Goal: Task Accomplishment & Management: Use online tool/utility

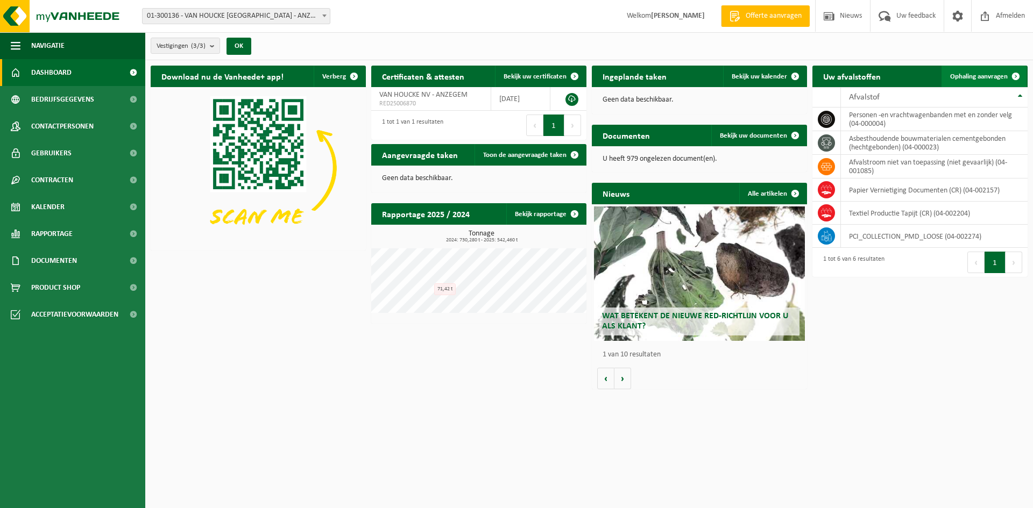
click at [1017, 73] on span at bounding box center [1016, 77] width 22 height 22
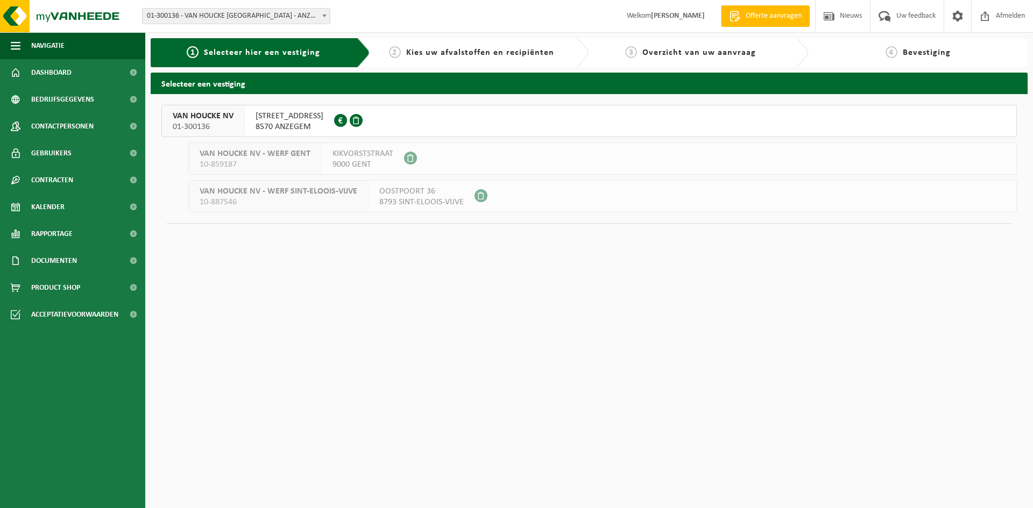
click at [272, 125] on span "8570 ANZEGEM" at bounding box center [290, 127] width 68 height 11
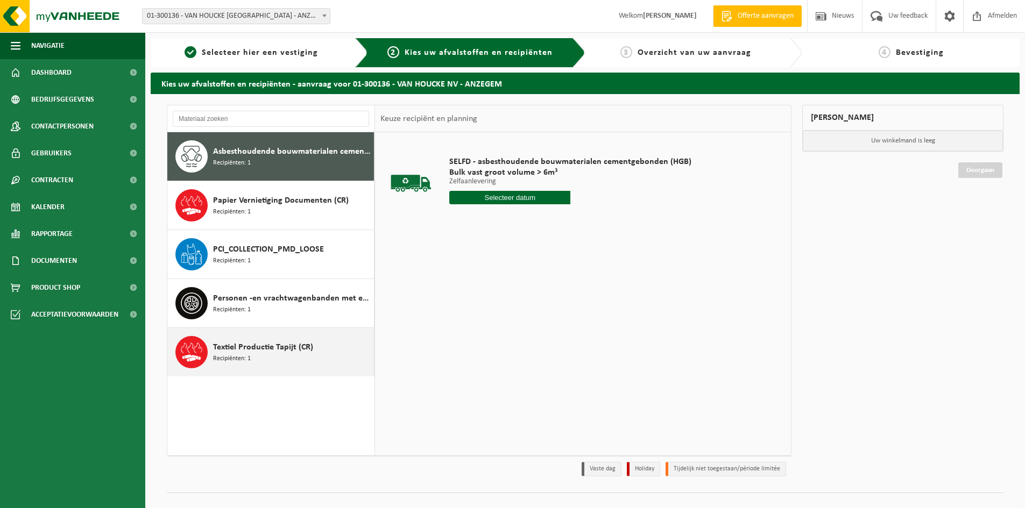
click at [274, 356] on div "Textiel Productie Tapijt (CR) Recipiënten: 1" at bounding box center [292, 352] width 158 height 32
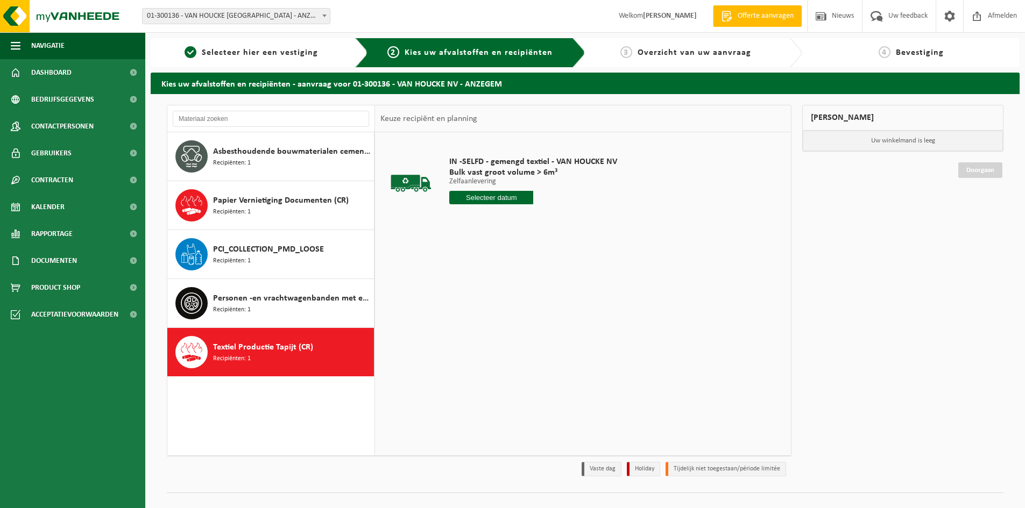
click at [501, 200] on input "text" at bounding box center [491, 197] width 84 height 13
click at [576, 221] on icon at bounding box center [571, 222] width 17 height 17
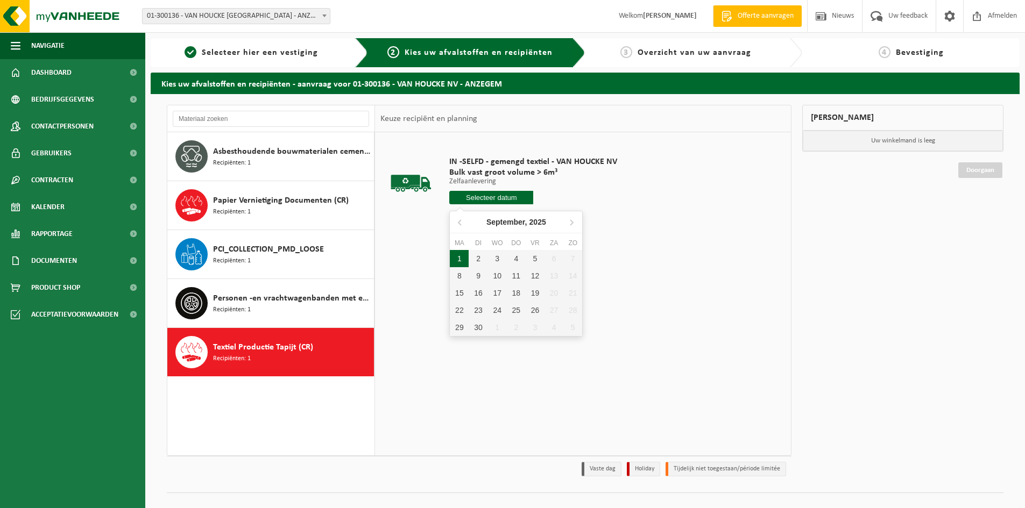
click at [461, 260] on div "1" at bounding box center [459, 258] width 19 height 17
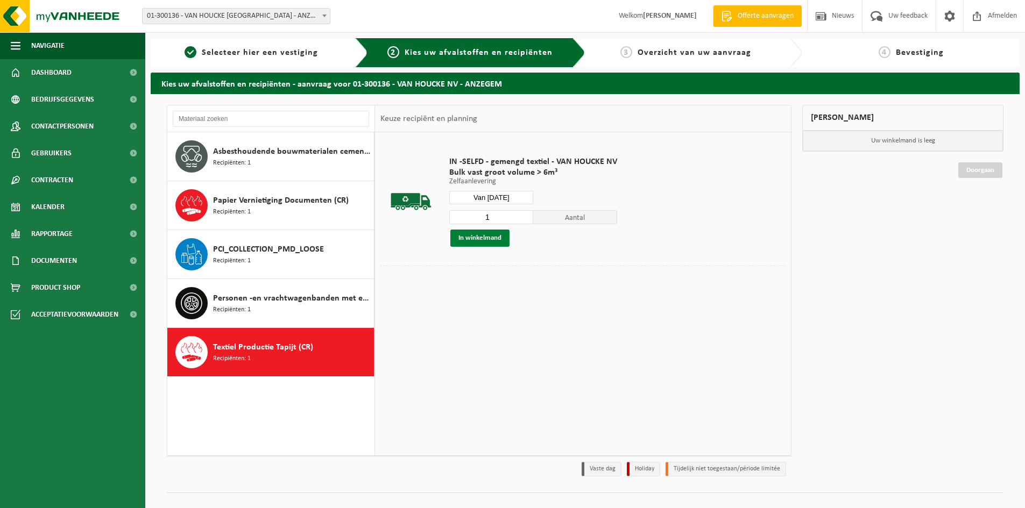
click at [486, 238] on button "In winkelmand" at bounding box center [479, 238] width 59 height 17
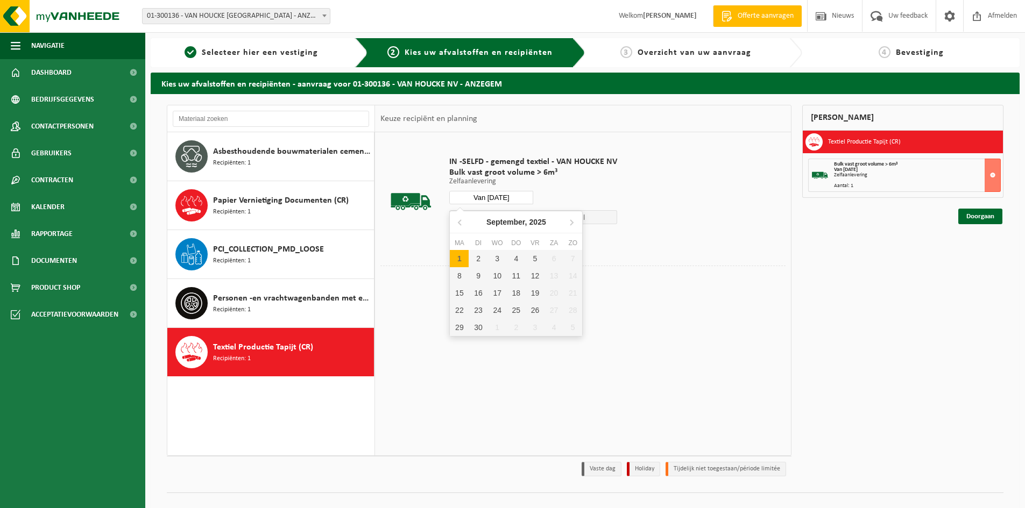
click at [509, 199] on input "Van 2025-09-01" at bounding box center [491, 197] width 84 height 13
click at [476, 259] on div "2" at bounding box center [478, 258] width 19 height 17
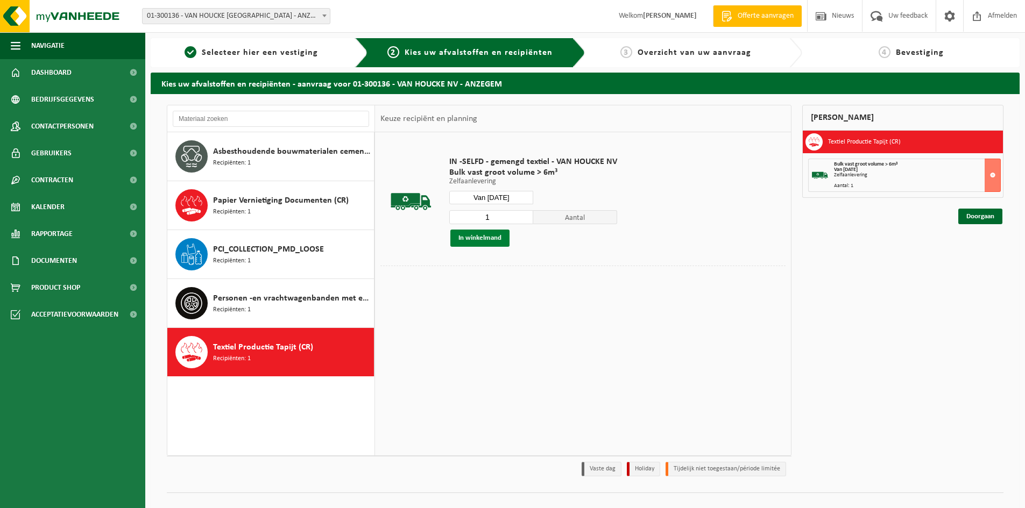
click at [498, 236] on button "In winkelmand" at bounding box center [479, 238] width 59 height 17
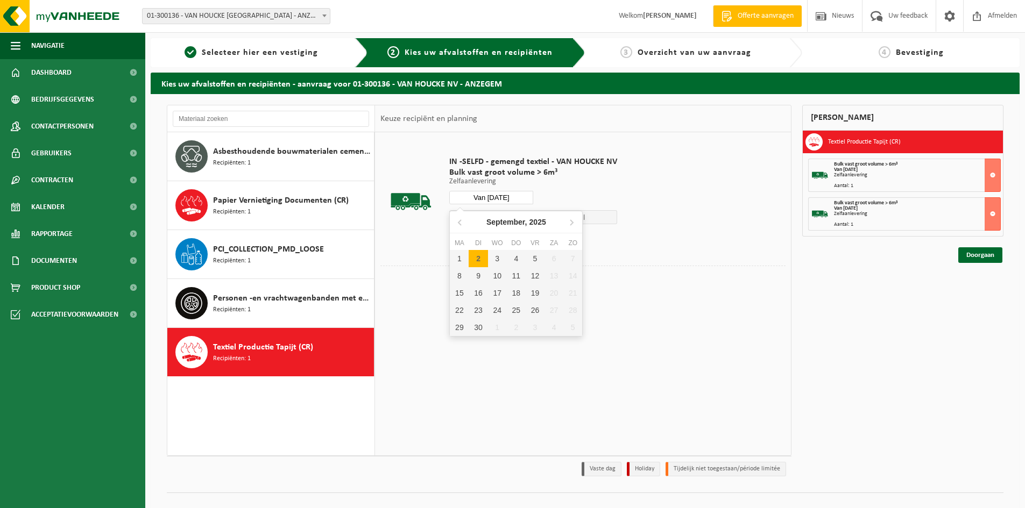
click at [505, 195] on input "Van 2025-09-02" at bounding box center [491, 197] width 84 height 13
click at [498, 259] on div "3" at bounding box center [497, 258] width 19 height 17
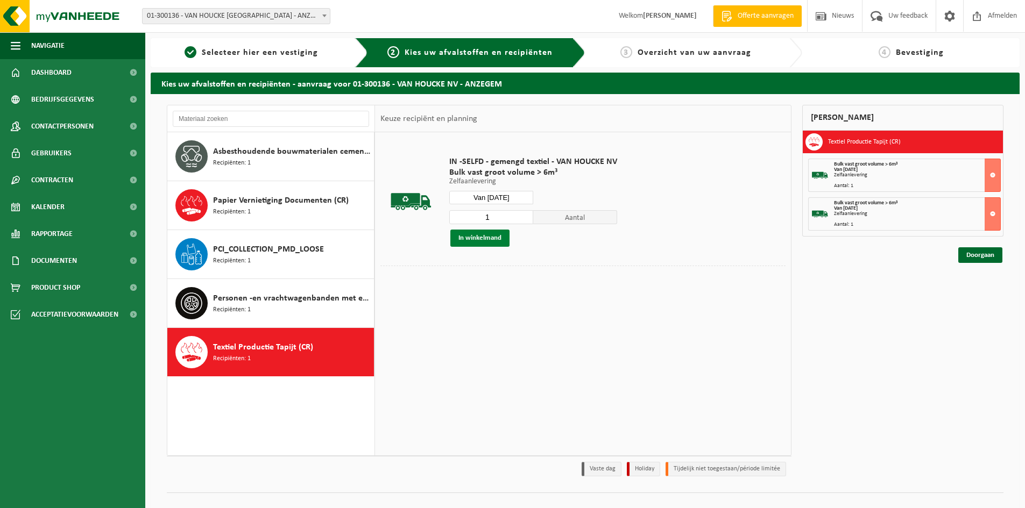
click at [493, 237] on button "In winkelmand" at bounding box center [479, 238] width 59 height 17
click at [505, 198] on input "Van 2025-09-03" at bounding box center [491, 197] width 84 height 13
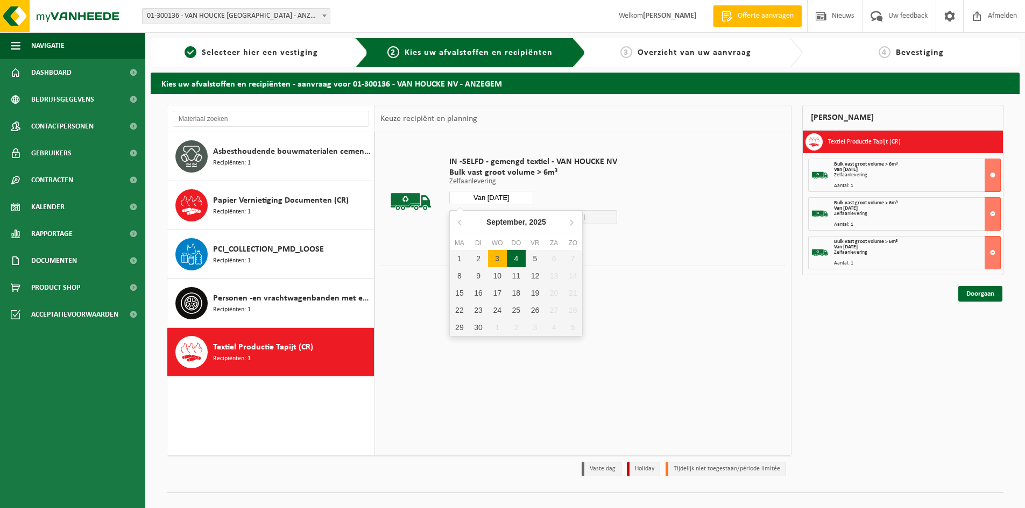
click at [513, 261] on div "4" at bounding box center [516, 258] width 19 height 17
type input "Van 2025-09-04"
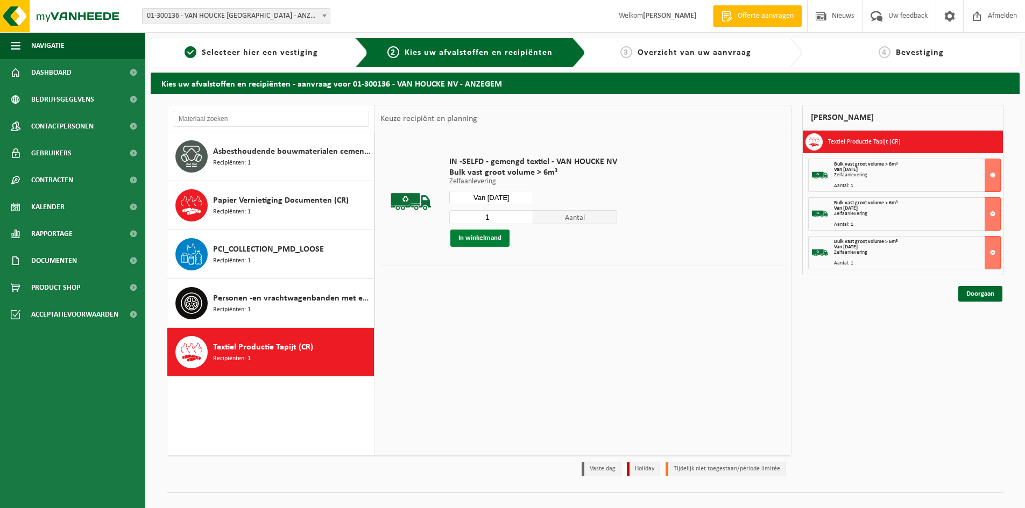
click at [499, 237] on button "In winkelmand" at bounding box center [479, 238] width 59 height 17
click at [989, 330] on link "Doorgaan" at bounding box center [980, 333] width 44 height 16
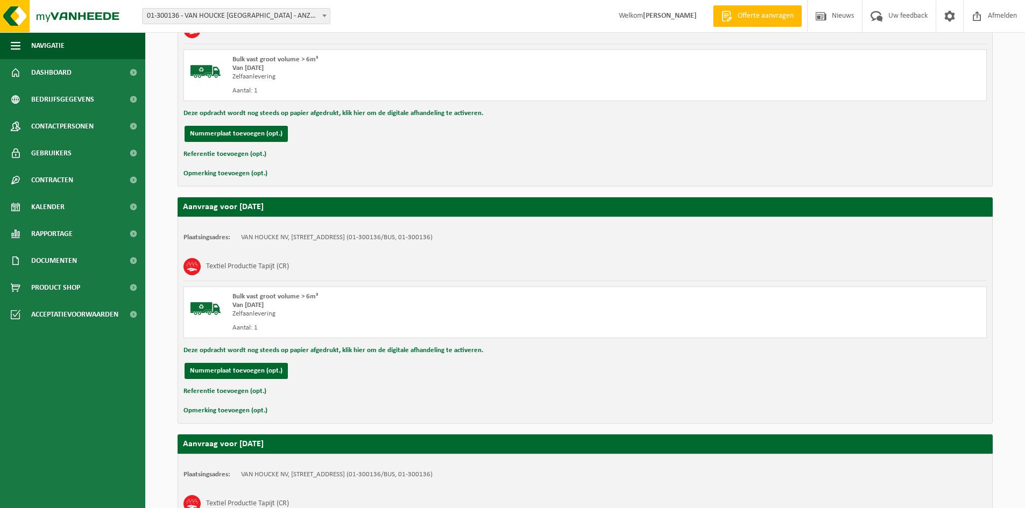
scroll to position [706, 0]
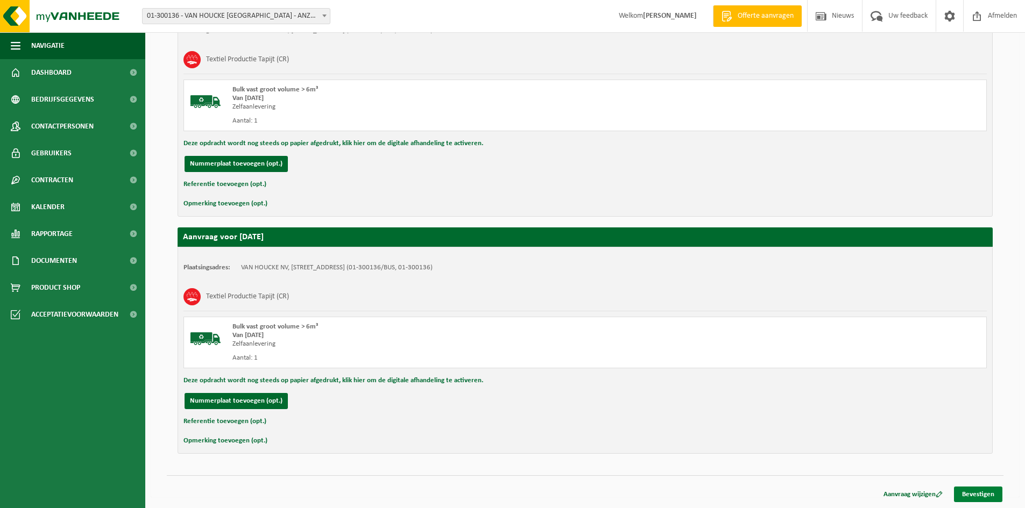
click at [981, 492] on link "Bevestigen" at bounding box center [978, 495] width 48 height 16
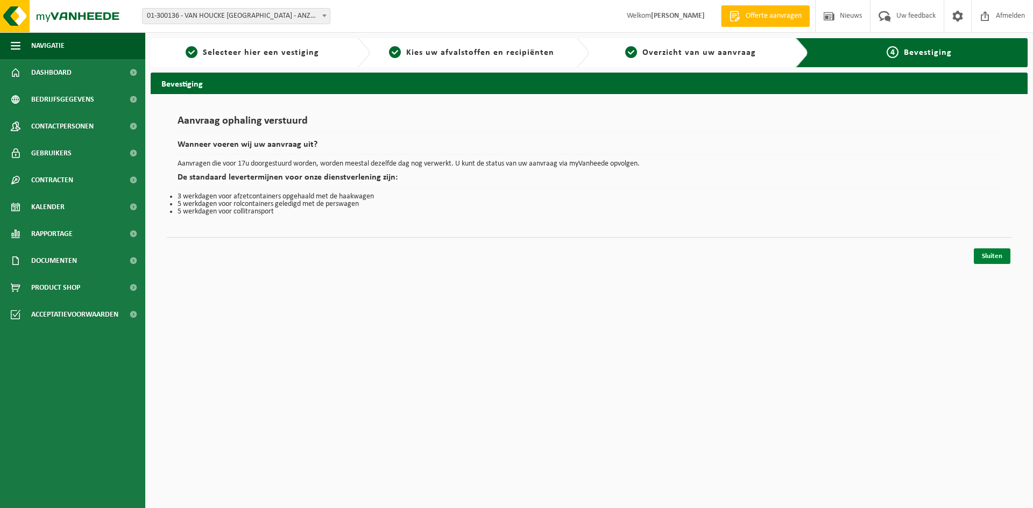
click at [1001, 253] on link "Sluiten" at bounding box center [992, 257] width 37 height 16
